Goal: Information Seeking & Learning: Learn about a topic

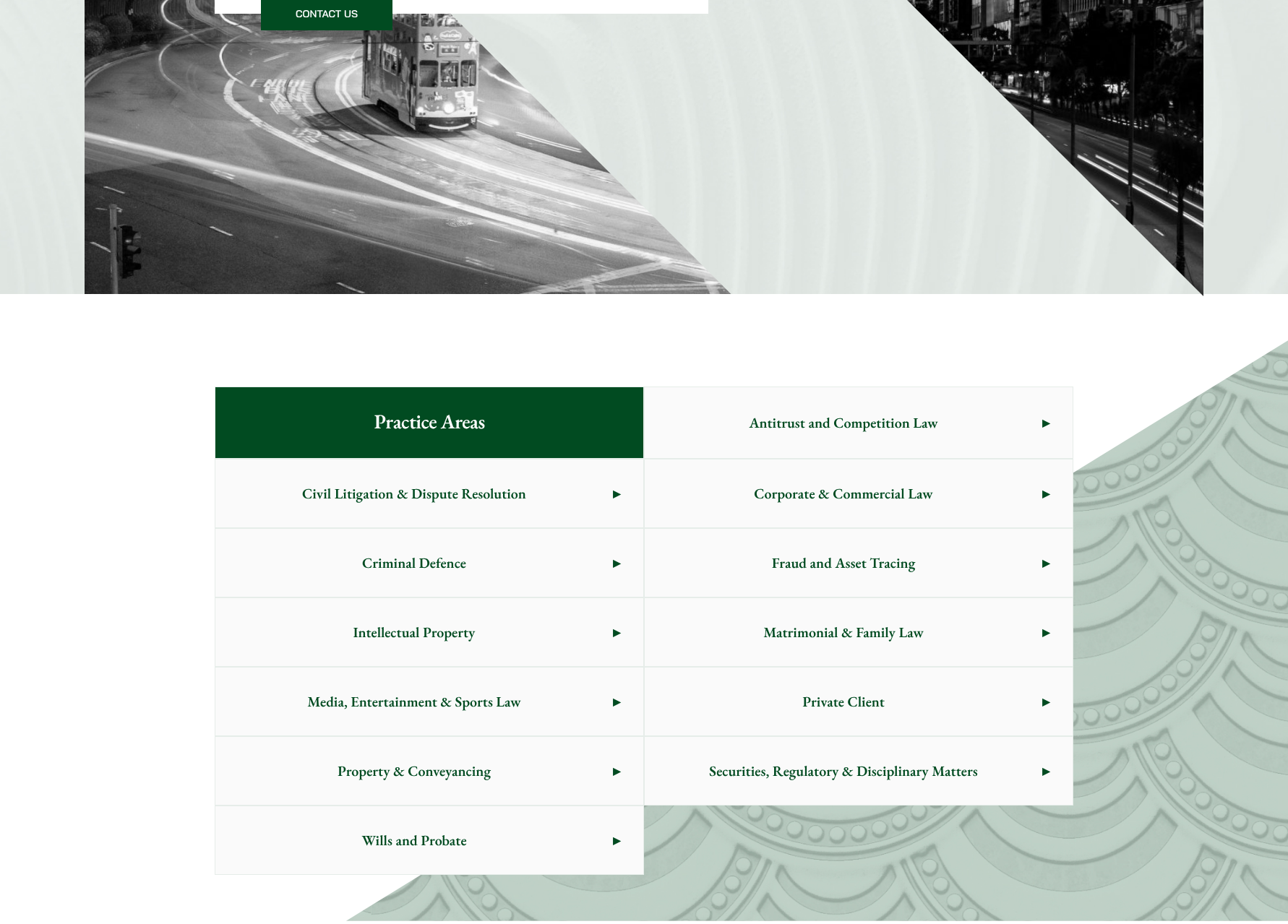
scroll to position [433, 0]
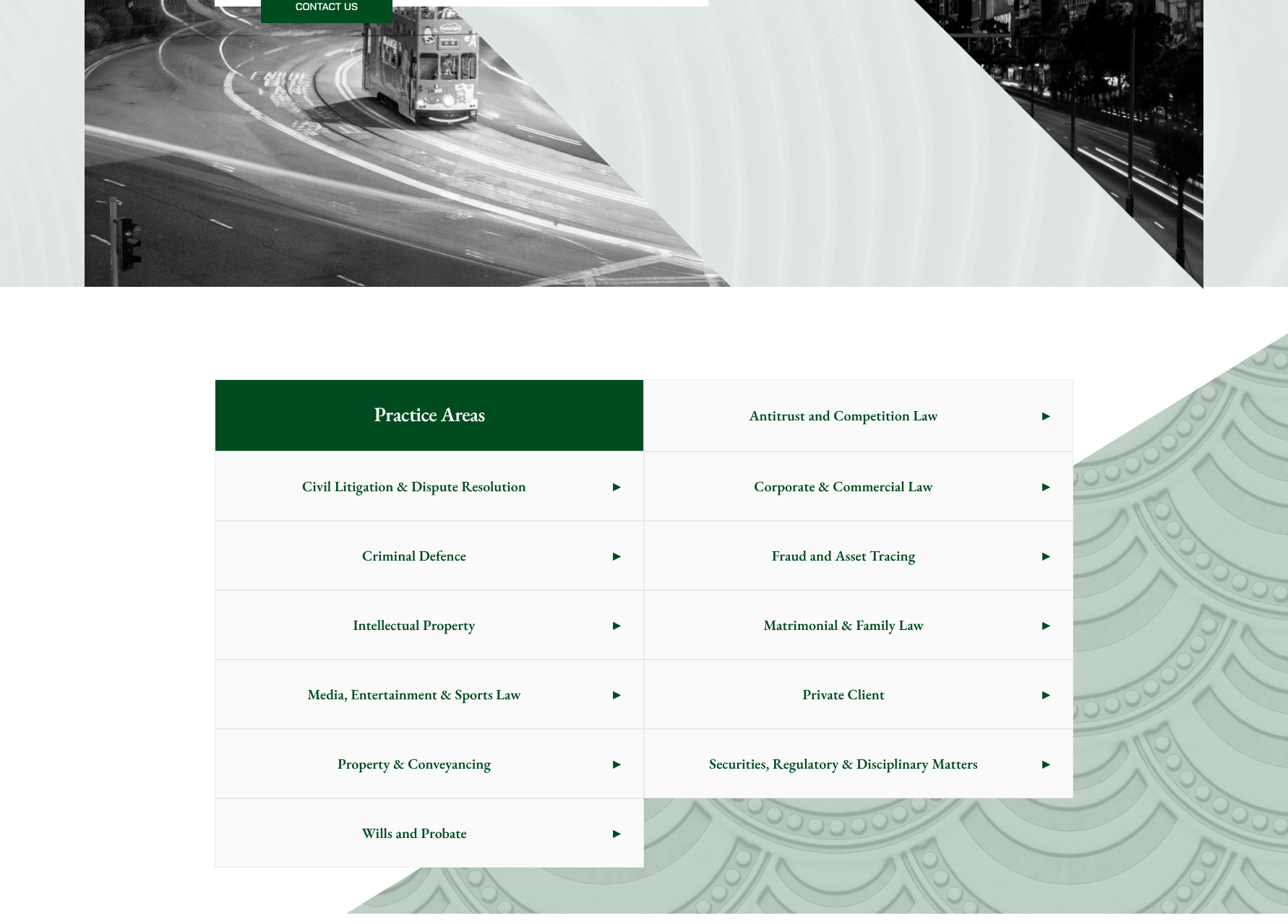
click at [1026, 681] on span "Private Client" at bounding box center [844, 694] width 397 height 68
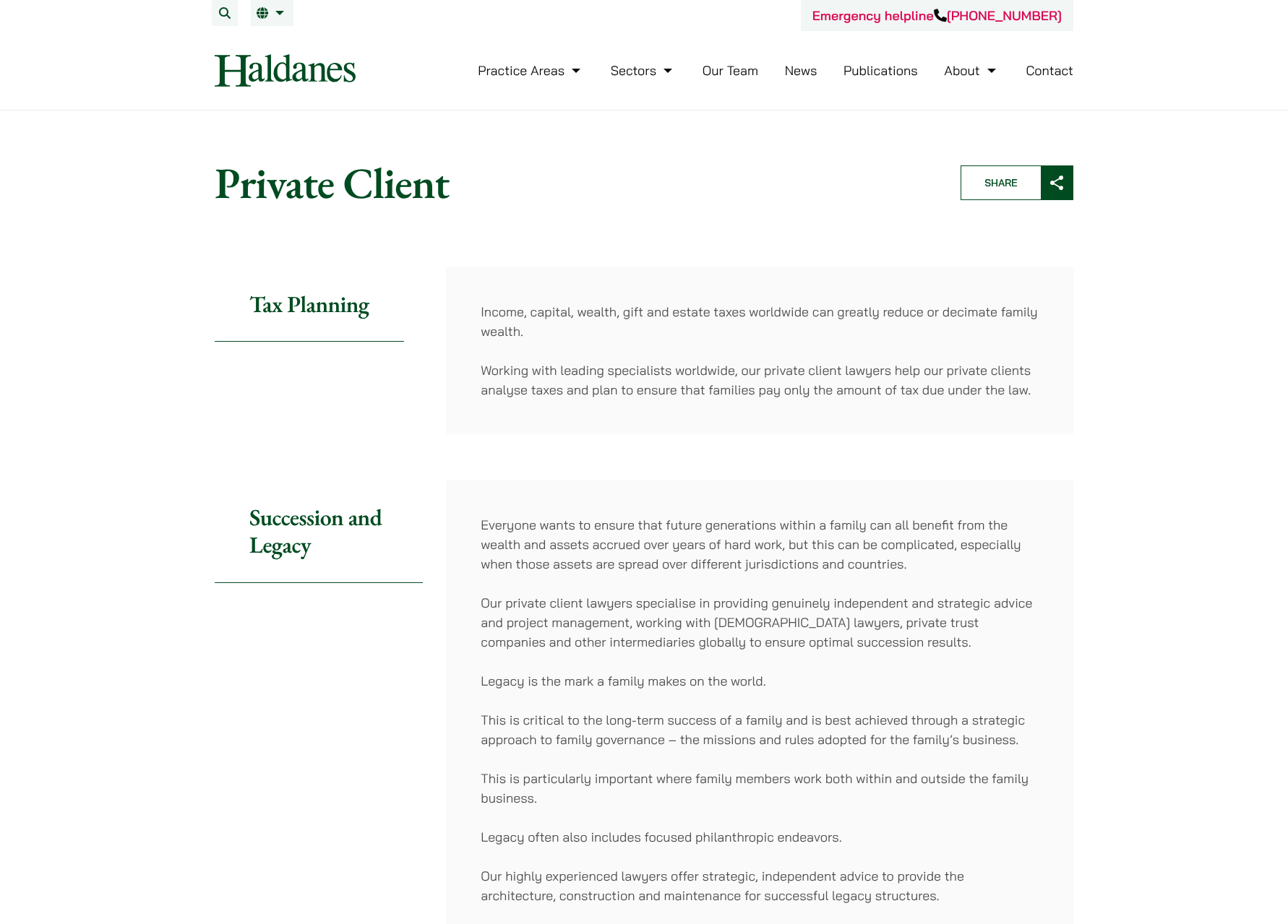
click at [1049, 77] on link "Contact" at bounding box center [1049, 70] width 48 height 17
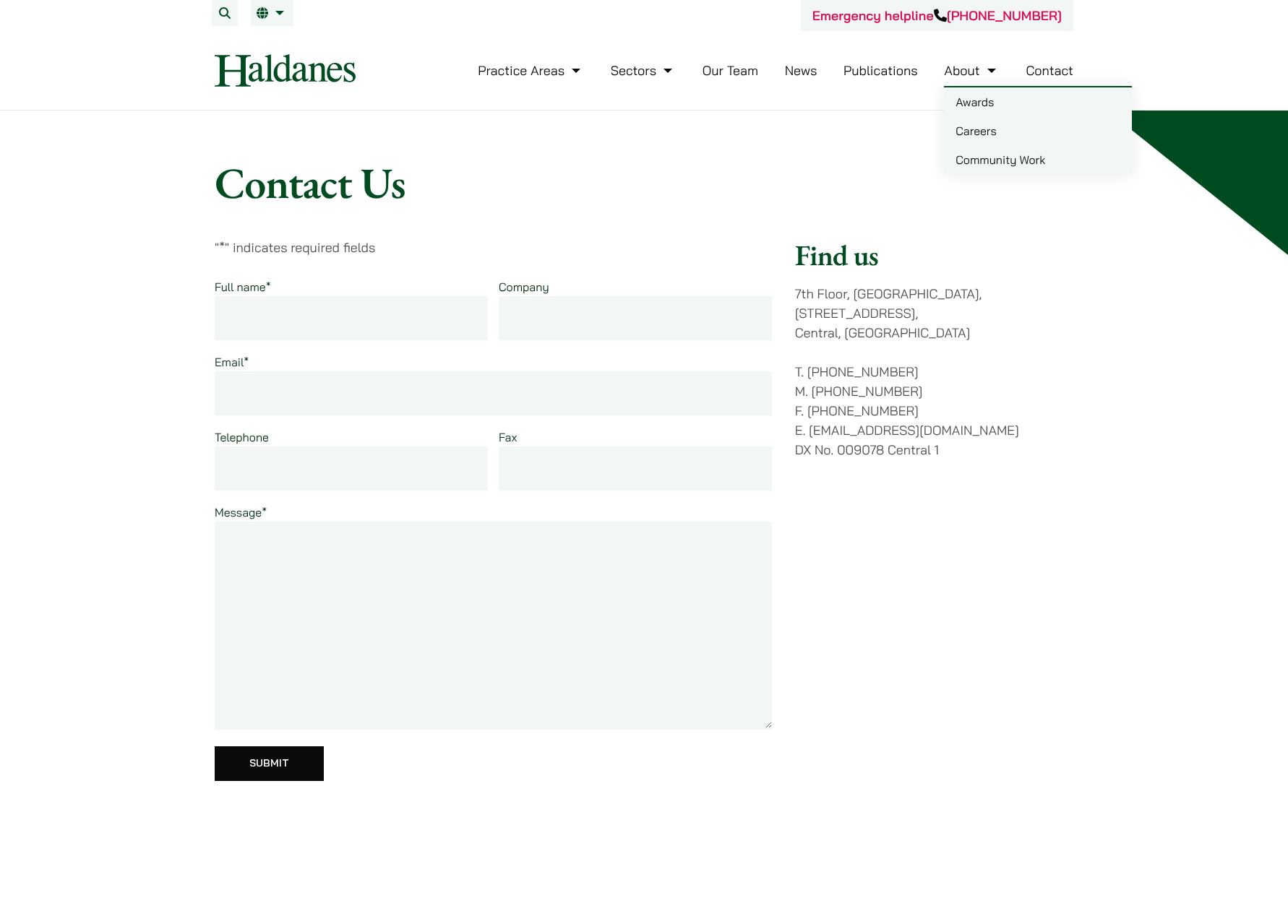
click at [986, 132] on link "Careers" at bounding box center [1038, 131] width 188 height 29
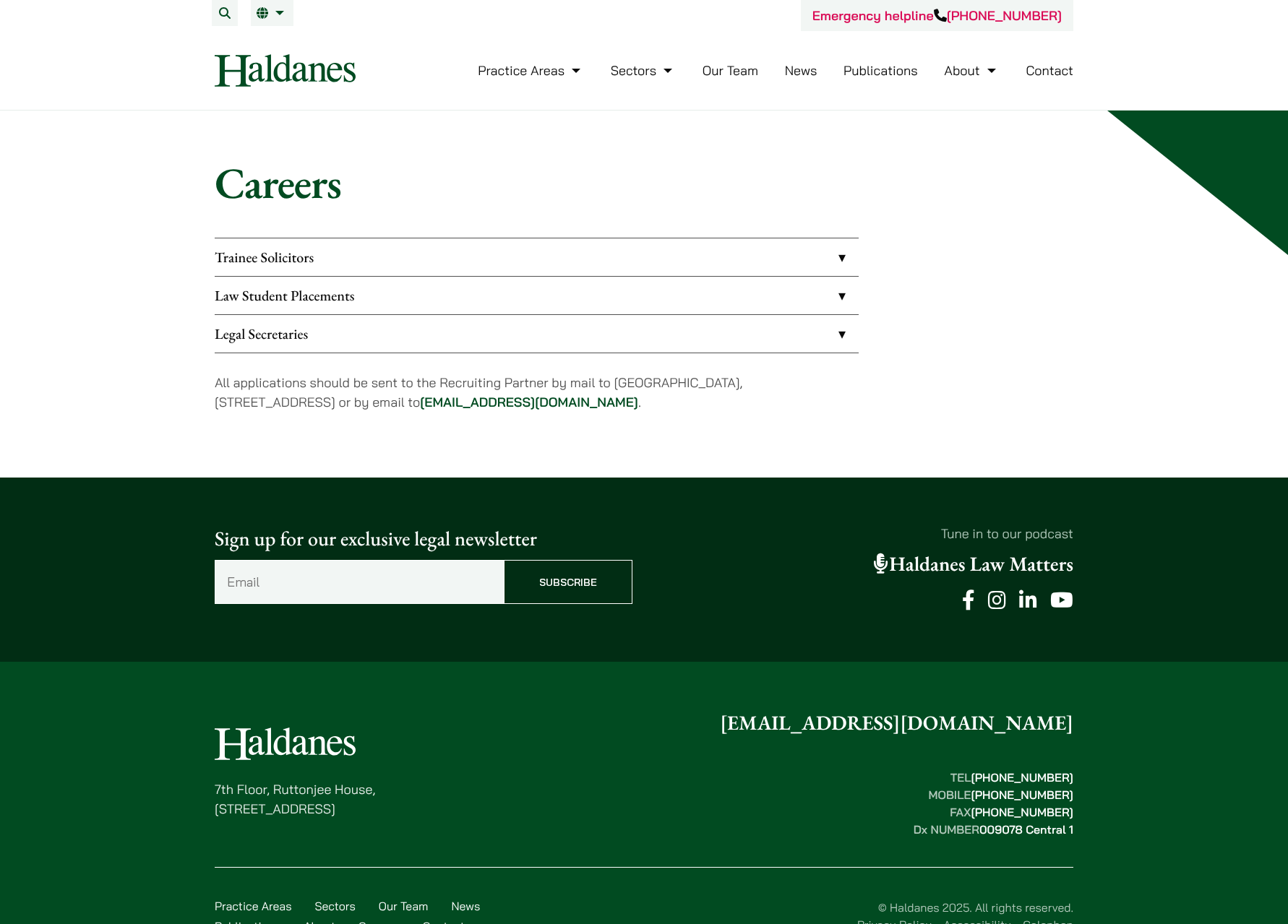
click at [510, 288] on link "Law Student Placements" at bounding box center [536, 295] width 644 height 38
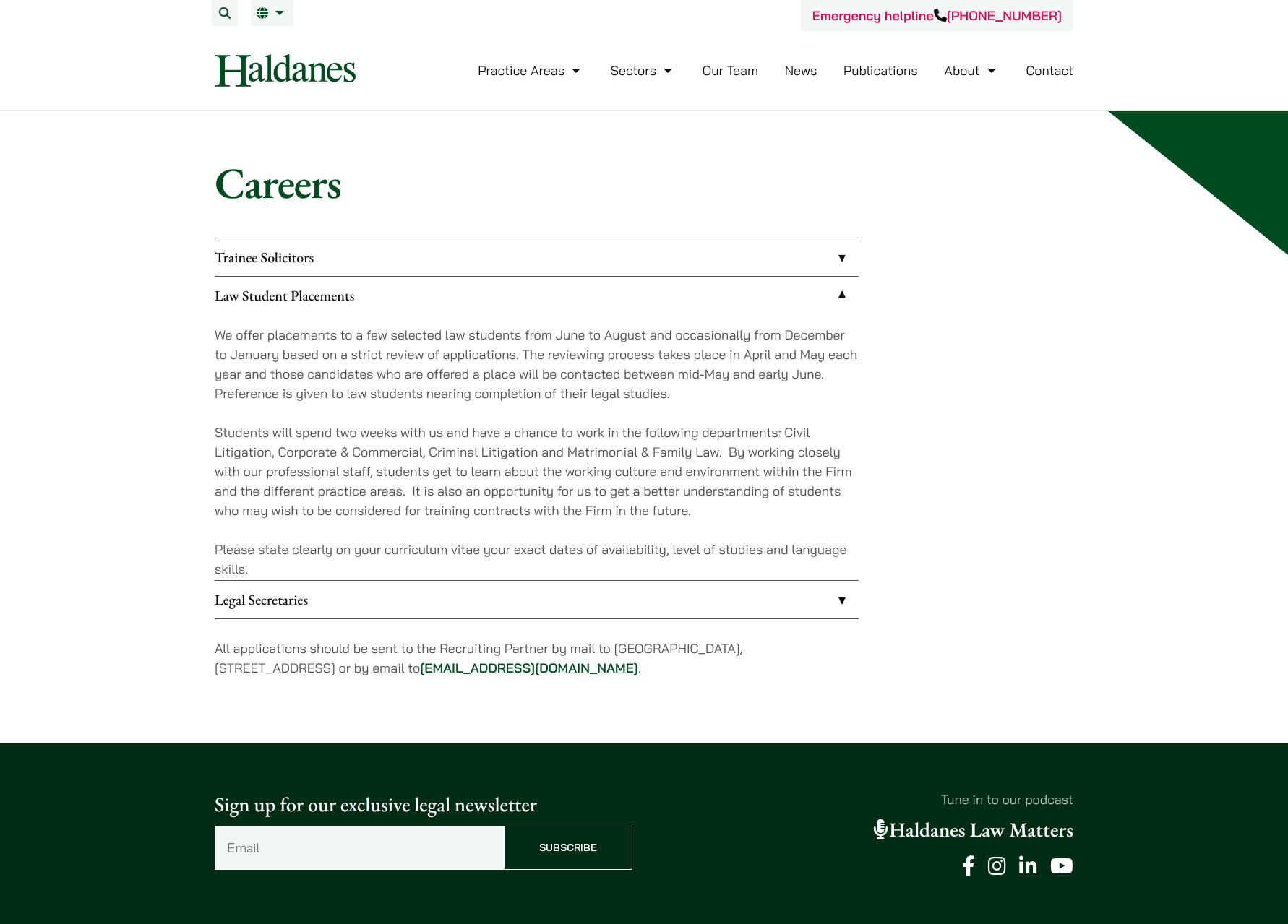
click at [510, 265] on link "Trainee Solicitors" at bounding box center [536, 257] width 644 height 38
